Goal: Information Seeking & Learning: Find specific fact

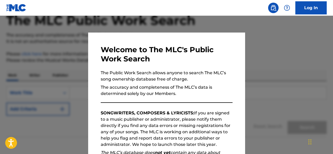
scroll to position [31, 0]
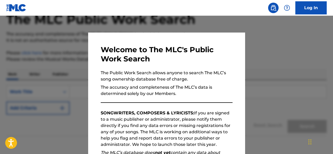
click at [231, 76] on p "The Public Work Search allows anyone to search The MLC’s song ownership databas…" at bounding box center [167, 76] width 132 height 13
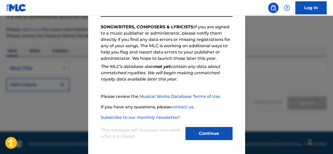
scroll to position [57, 0]
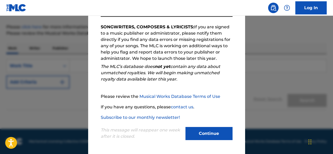
click at [207, 133] on button "Continue" at bounding box center [208, 133] width 47 height 13
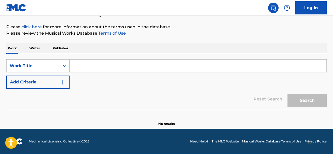
click at [101, 67] on input "Search Form" at bounding box center [198, 65] width 257 height 13
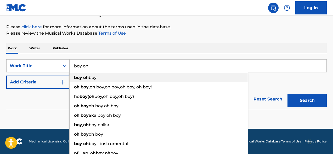
type input "boy oh"
click at [93, 79] on span "boy" at bounding box center [93, 77] width 8 height 5
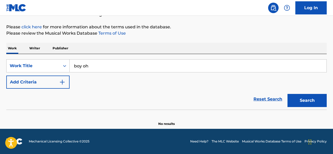
click at [64, 82] on img "Search Form" at bounding box center [62, 82] width 6 height 6
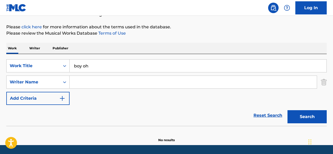
click at [81, 84] on input "Search Form" at bounding box center [193, 82] width 247 height 13
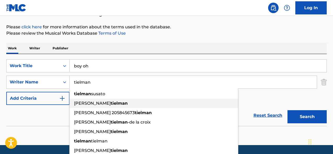
click at [83, 102] on span "[PERSON_NAME]" at bounding box center [92, 102] width 37 height 5
type input "[PERSON_NAME]"
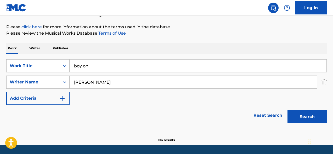
click at [297, 117] on button "Search" at bounding box center [306, 116] width 39 height 13
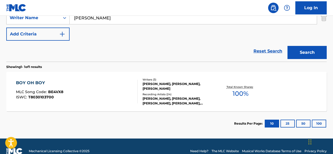
scroll to position [121, 0]
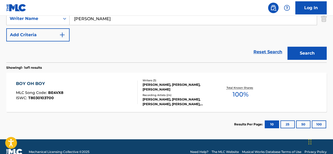
click at [33, 83] on div "BOY OH BOY" at bounding box center [39, 83] width 47 height 6
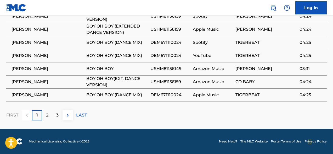
scroll to position [402, 0]
click at [81, 114] on p "LAST" at bounding box center [81, 115] width 11 height 6
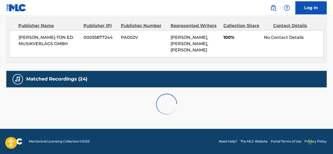
scroll to position [323, 0]
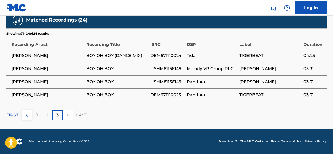
click at [47, 115] on p "2" at bounding box center [47, 115] width 2 height 6
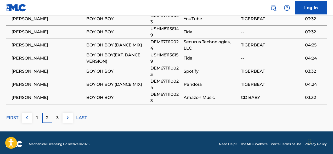
scroll to position [402, 0]
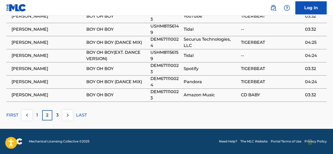
click at [37, 116] on p "1" at bounding box center [37, 115] width 2 height 6
